Goal: Check status

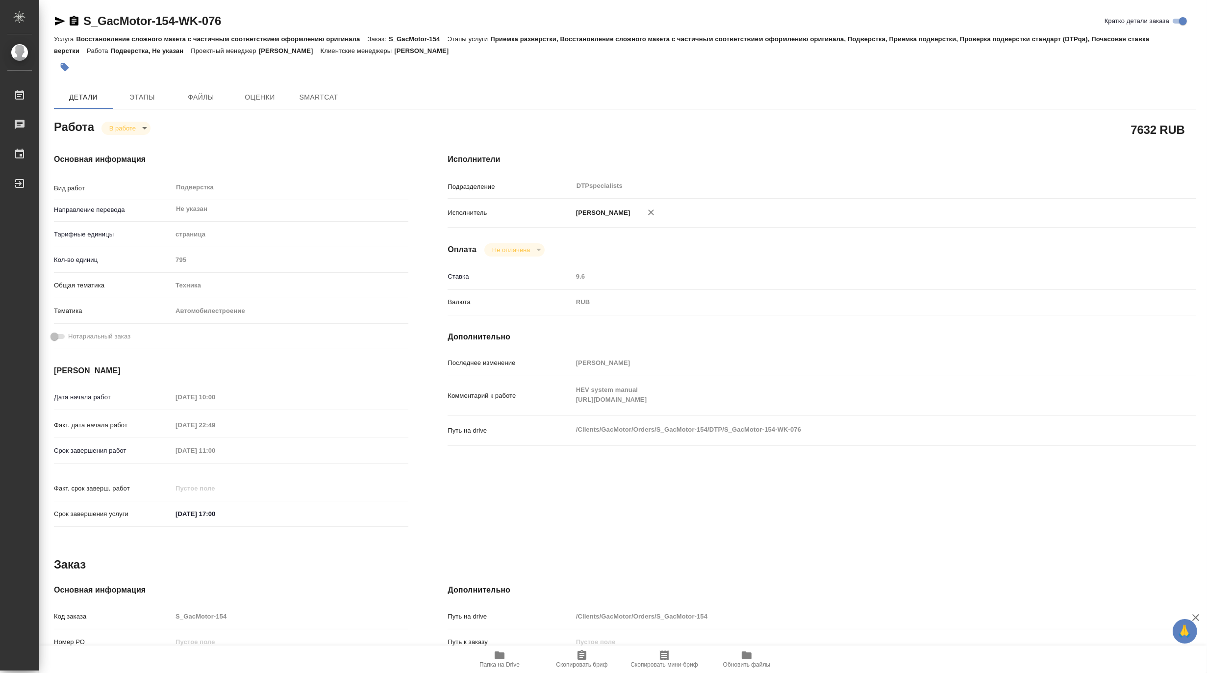
type textarea "x"
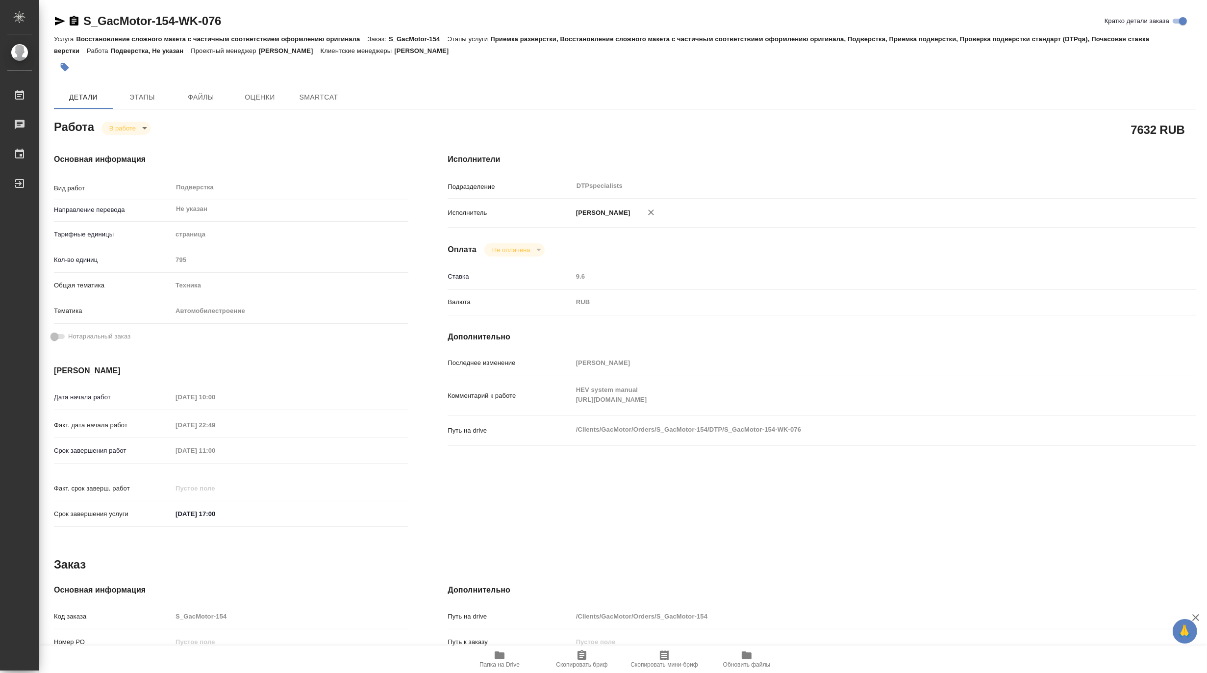
type textarea "x"
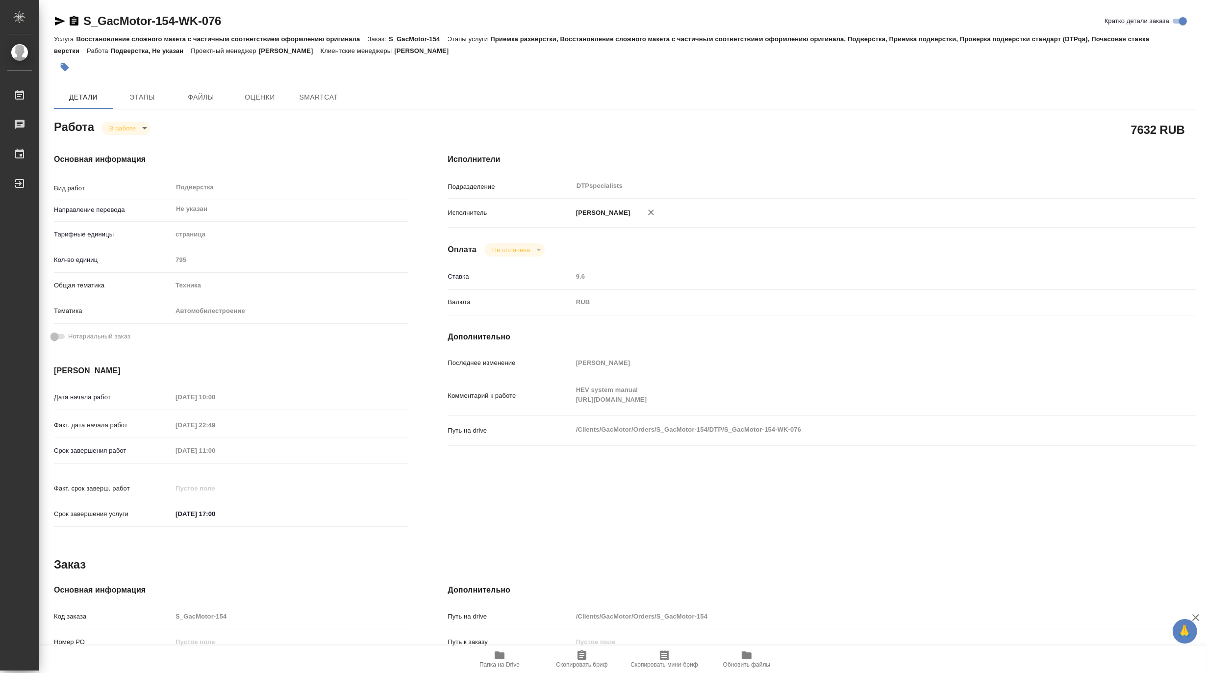
type textarea "x"
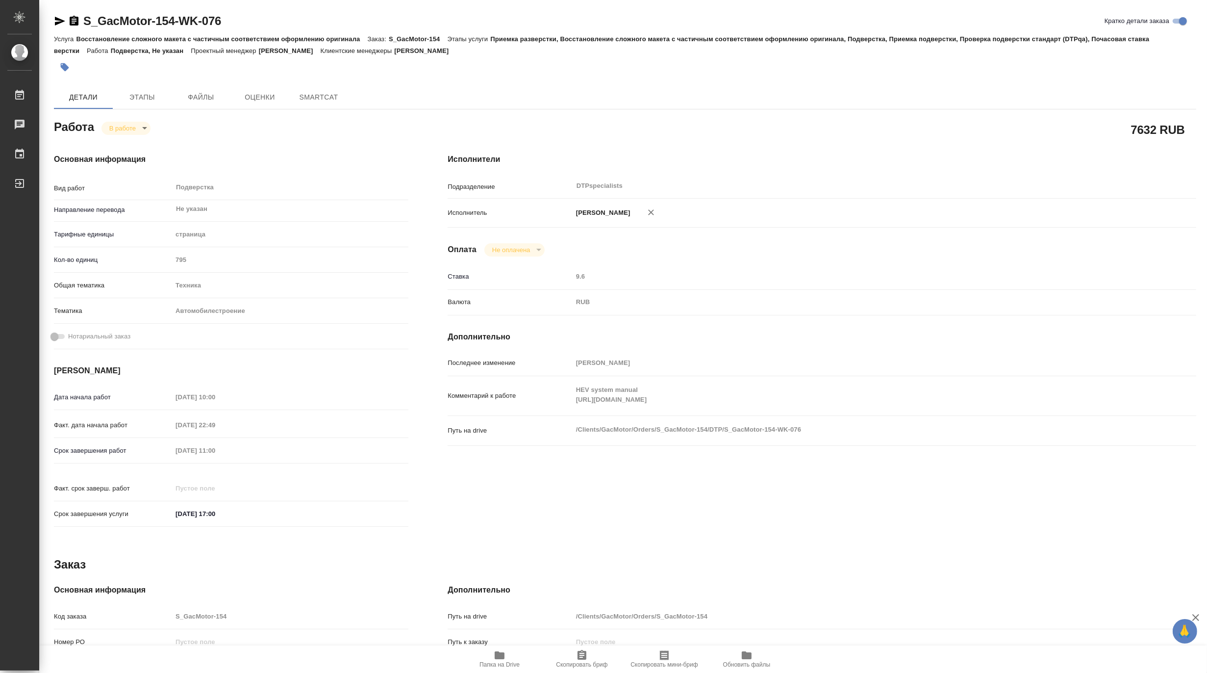
type textarea "x"
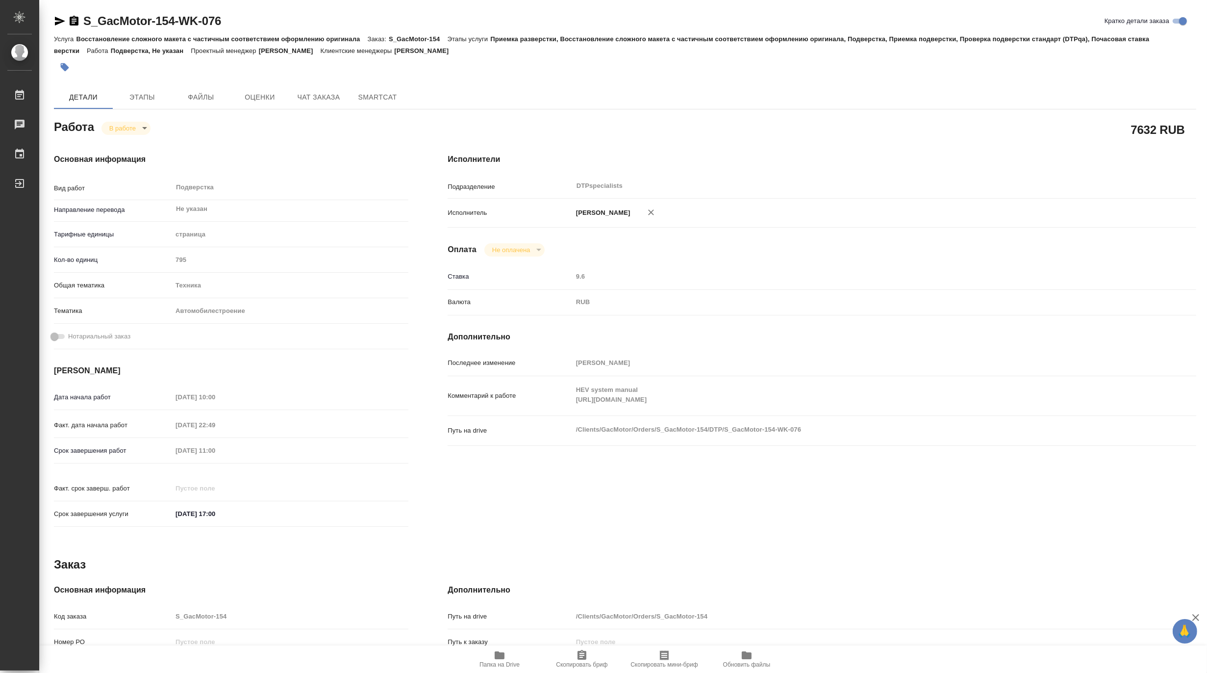
type textarea "x"
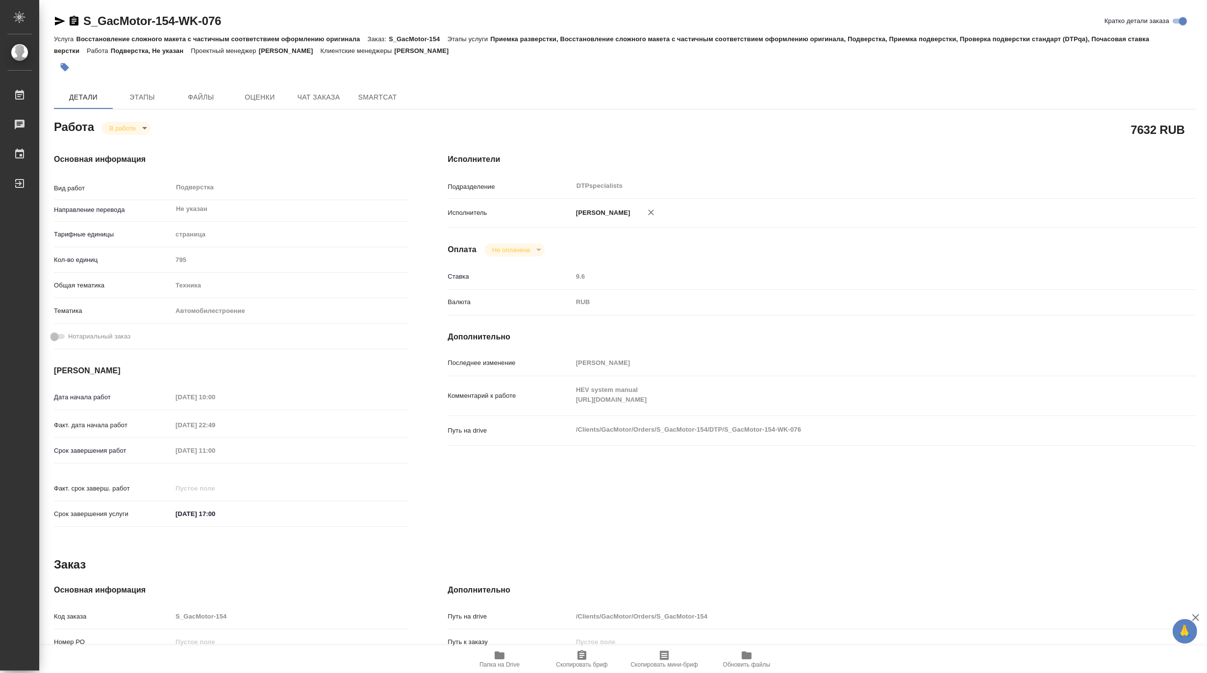
click at [498, 662] on span "Папка на Drive" at bounding box center [500, 664] width 40 height 7
type textarea "x"
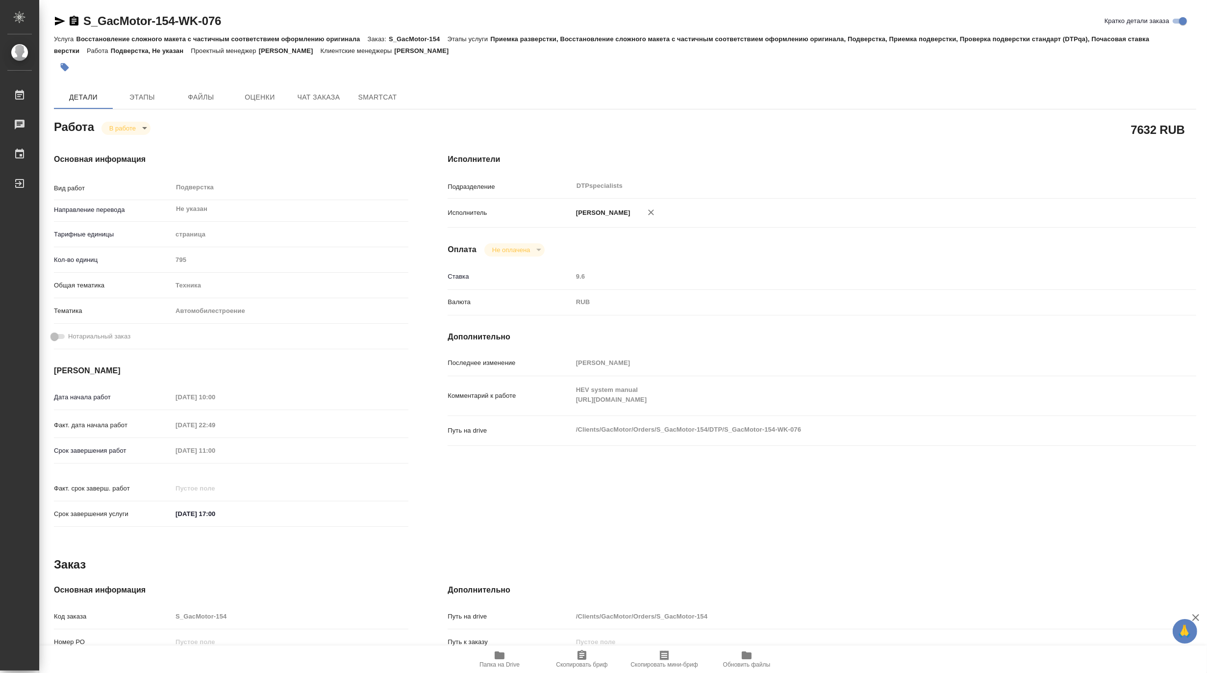
type textarea "x"
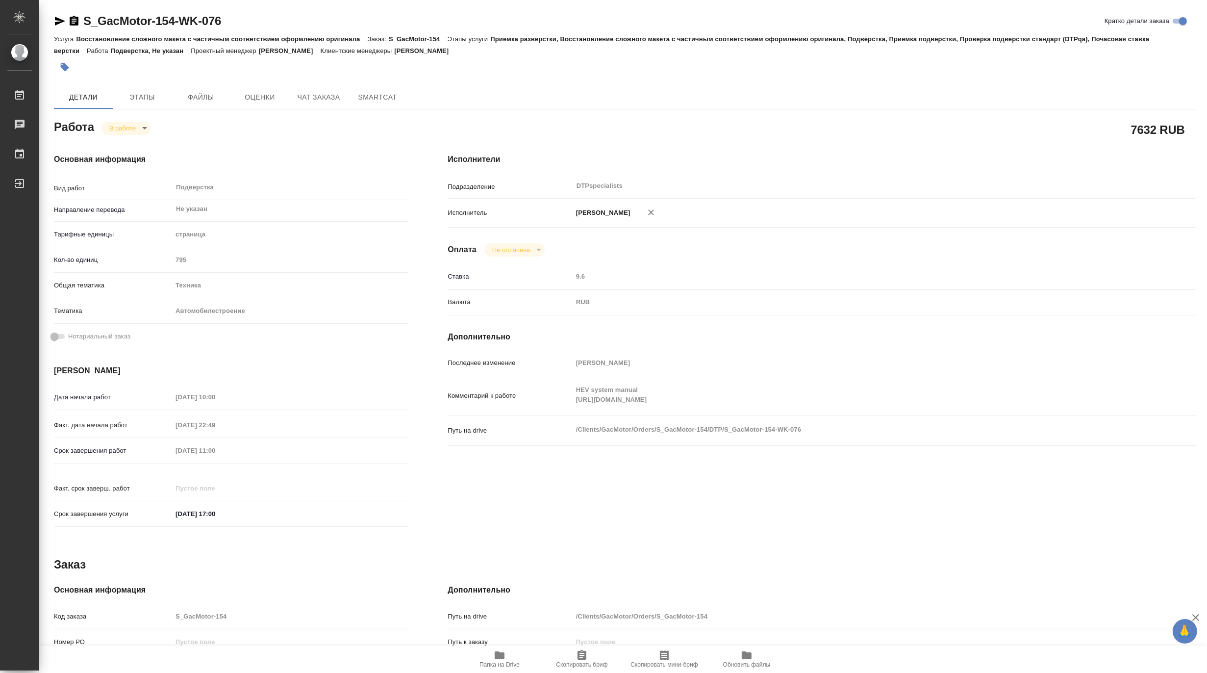
type textarea "x"
click at [111, 128] on body "🙏 .cls-1 fill:#fff; AWATERA [PERSON_NAME] 0 Чаты График Выйти S_GacMotor-154-WK…" at bounding box center [603, 336] width 1207 height 673
click at [112, 146] on button "Выполнен" at bounding box center [127, 144] width 36 height 11
type textarea "x"
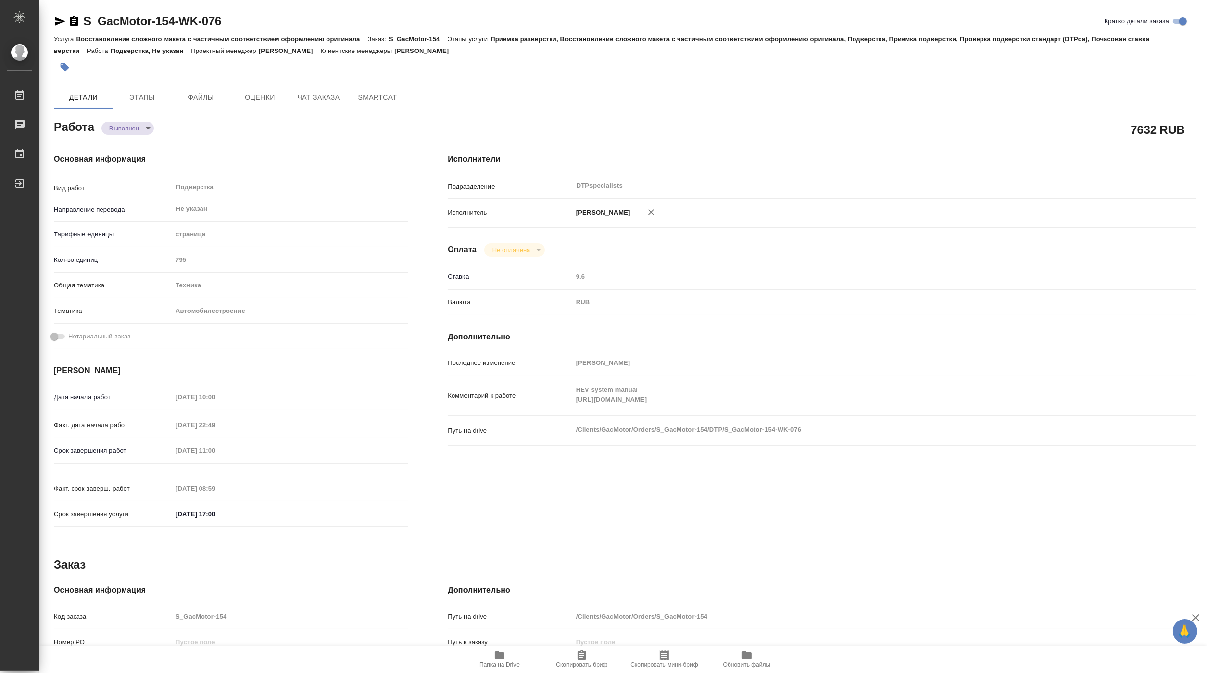
type textarea "x"
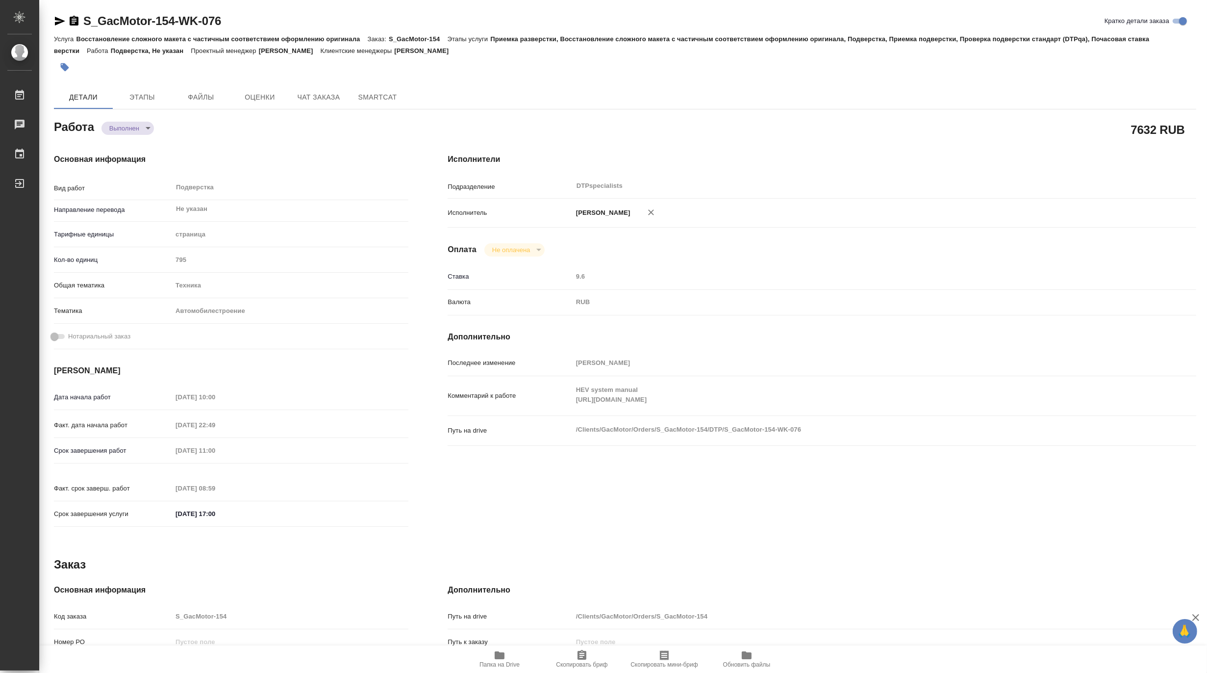
type textarea "x"
